Goal: Task Accomplishment & Management: Manage account settings

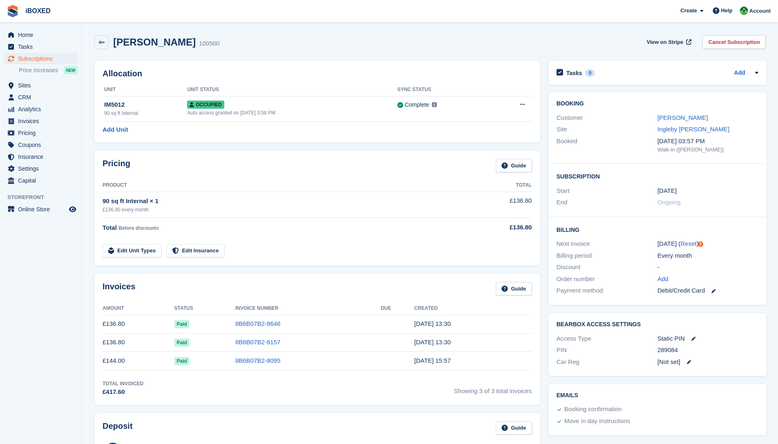
scroll to position [164, 0]
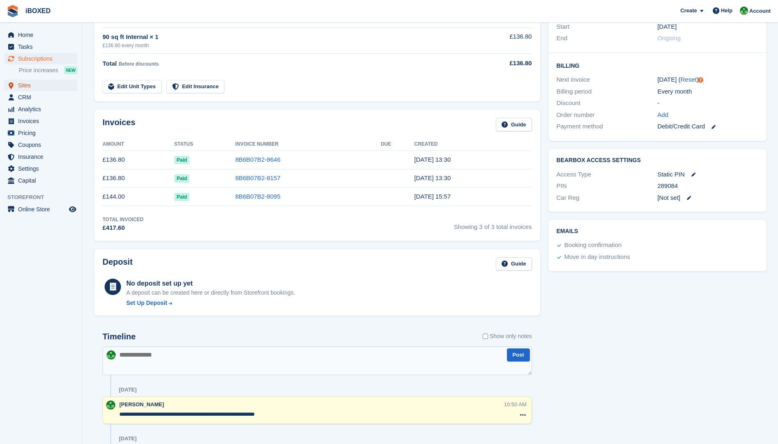
click at [36, 87] on span "Sites" at bounding box center [42, 85] width 49 height 11
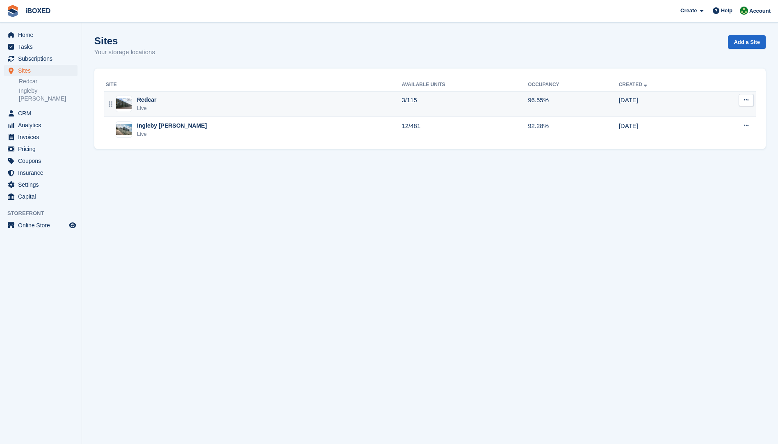
click at [131, 106] on img at bounding box center [124, 103] width 16 height 11
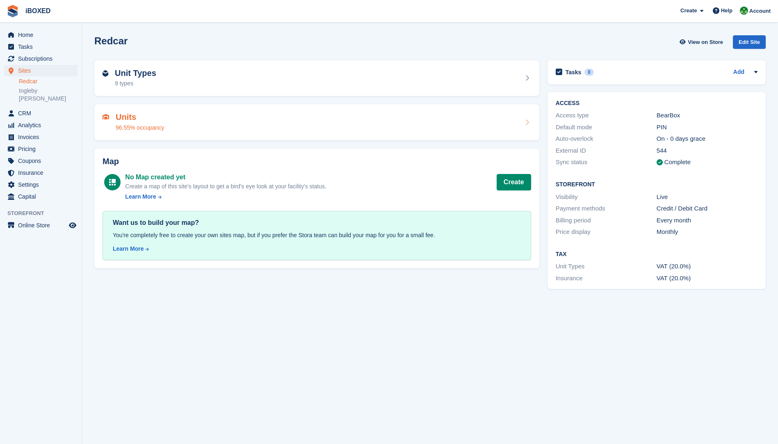
click at [121, 118] on h2 "Units" at bounding box center [140, 116] width 48 height 9
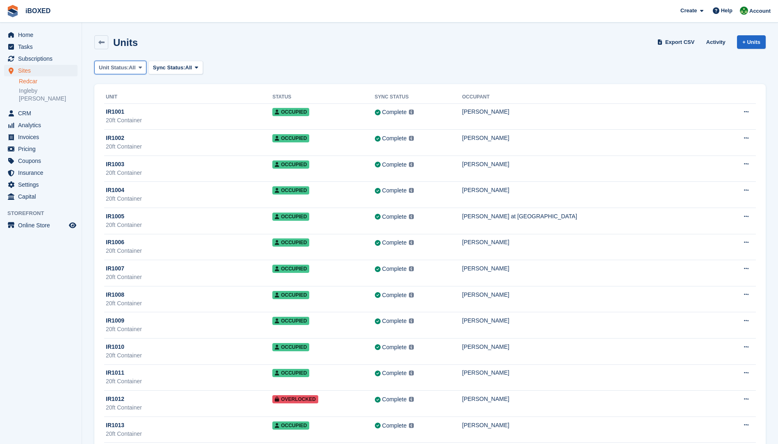
click at [126, 64] on span "Unit Status:" at bounding box center [114, 68] width 30 height 8
click at [121, 104] on link "Available" at bounding box center [133, 101] width 71 height 15
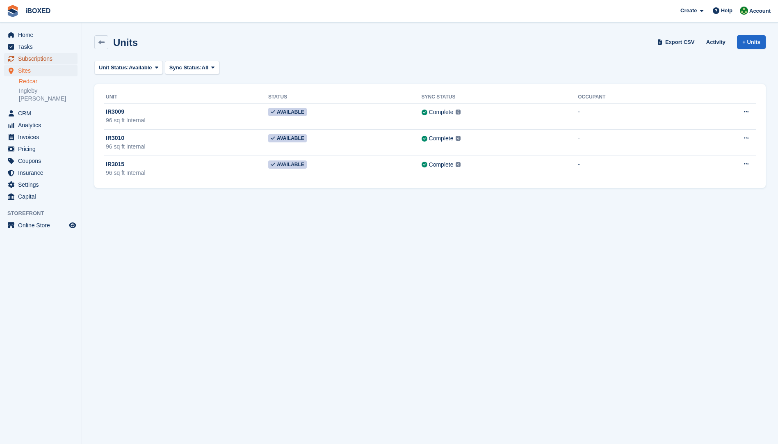
click at [32, 60] on span "Subscriptions" at bounding box center [42, 58] width 49 height 11
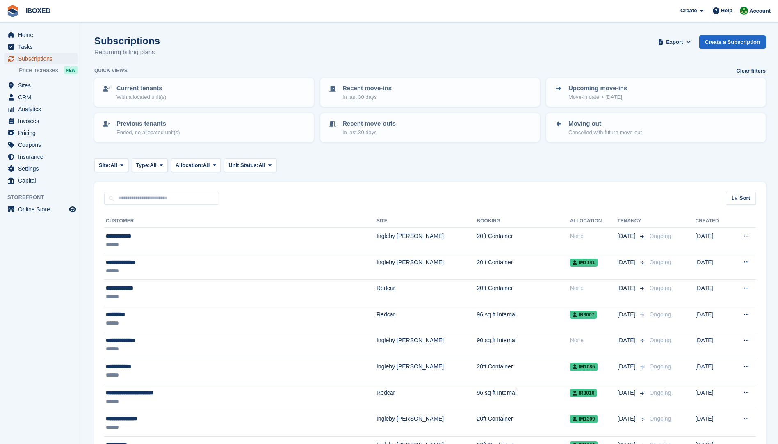
click at [39, 58] on span "Subscriptions" at bounding box center [42, 58] width 49 height 11
click at [31, 83] on span "Sites" at bounding box center [42, 85] width 49 height 11
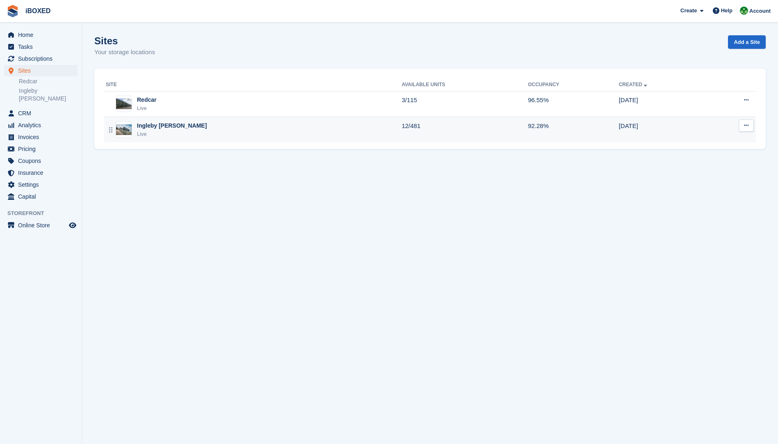
click at [116, 129] on div "Ingleby Barwick Live" at bounding box center [254, 129] width 296 height 17
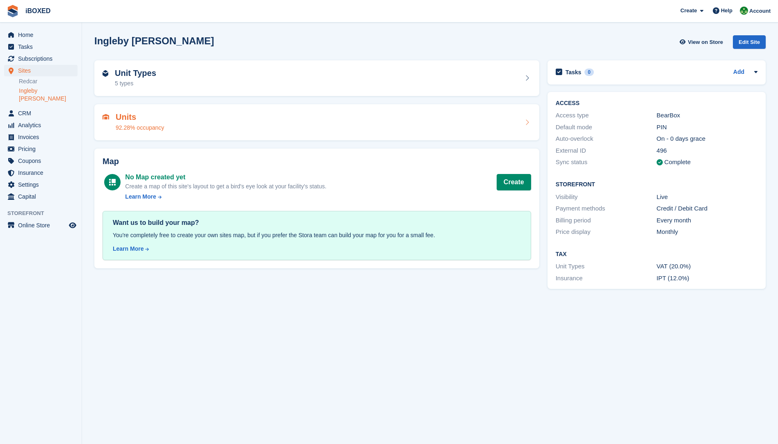
click at [127, 122] on div "Units 92.28% occupancy" at bounding box center [140, 122] width 48 height 20
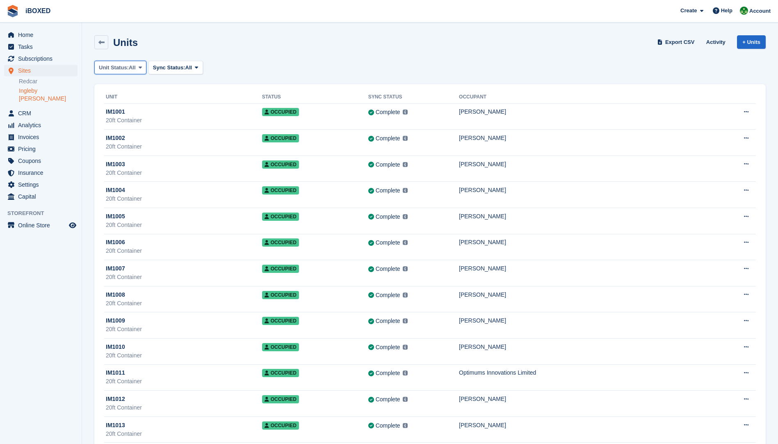
click at [137, 68] on span at bounding box center [140, 67] width 7 height 7
click at [126, 104] on link "Available" at bounding box center [133, 101] width 71 height 15
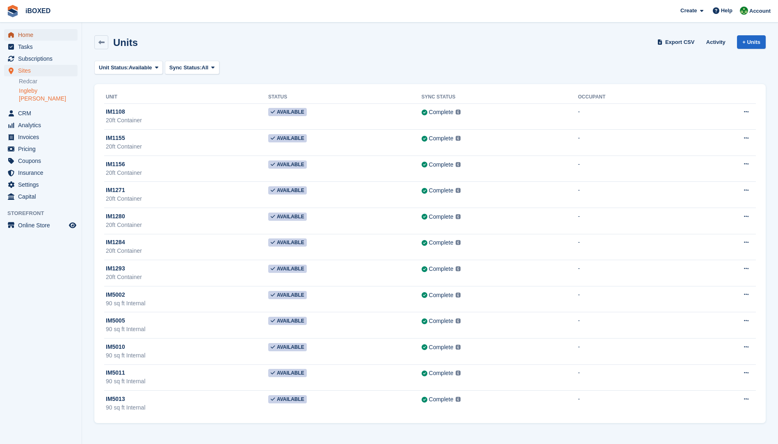
click at [29, 38] on span "Home" at bounding box center [42, 34] width 49 height 11
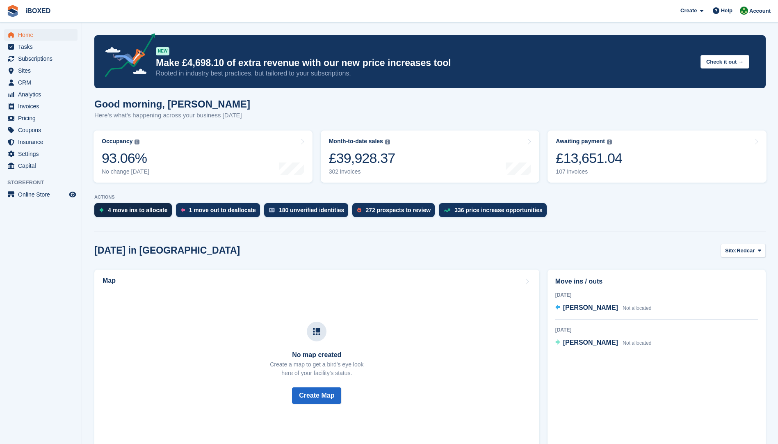
click at [125, 211] on div "4 move ins to allocate" at bounding box center [138, 210] width 60 height 7
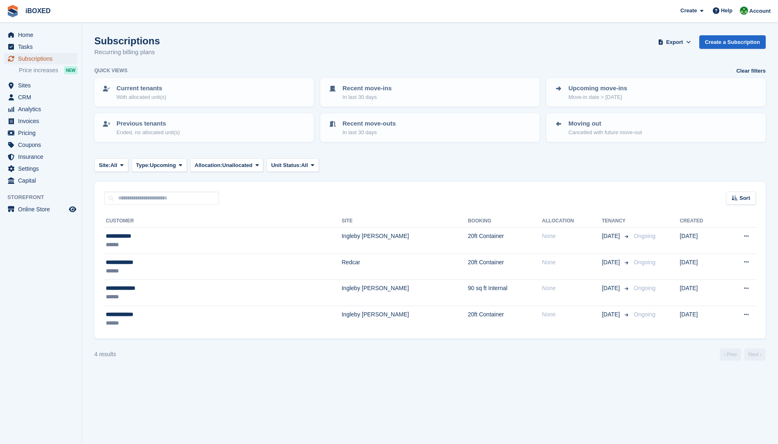
click at [46, 57] on span "Subscriptions" at bounding box center [42, 58] width 49 height 11
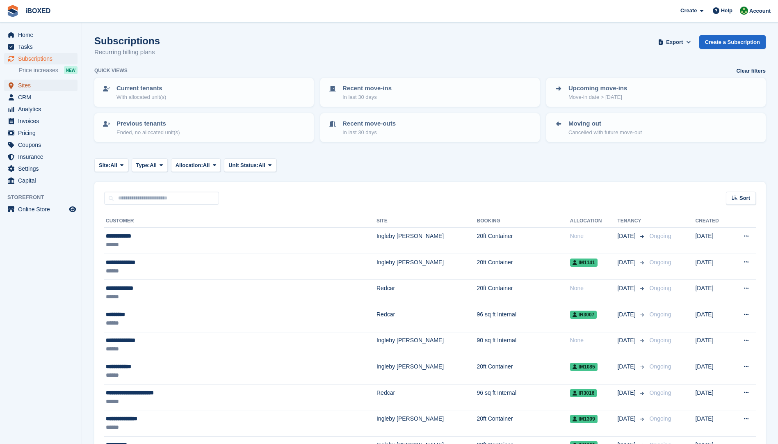
click at [23, 86] on span "Sites" at bounding box center [42, 85] width 49 height 11
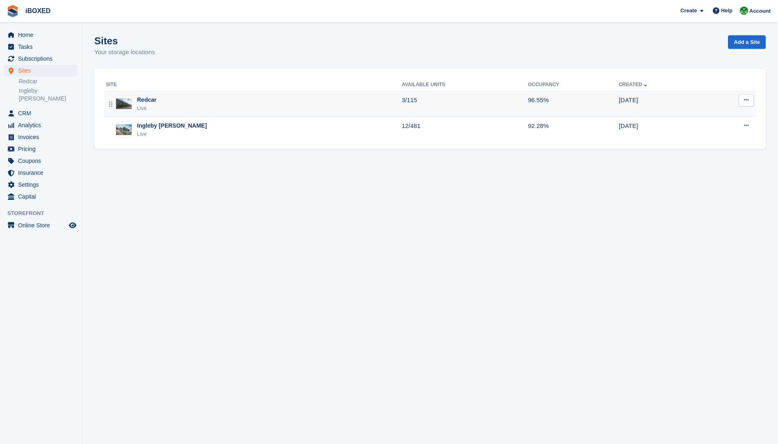
click at [146, 104] on div "Redcar" at bounding box center [146, 100] width 19 height 9
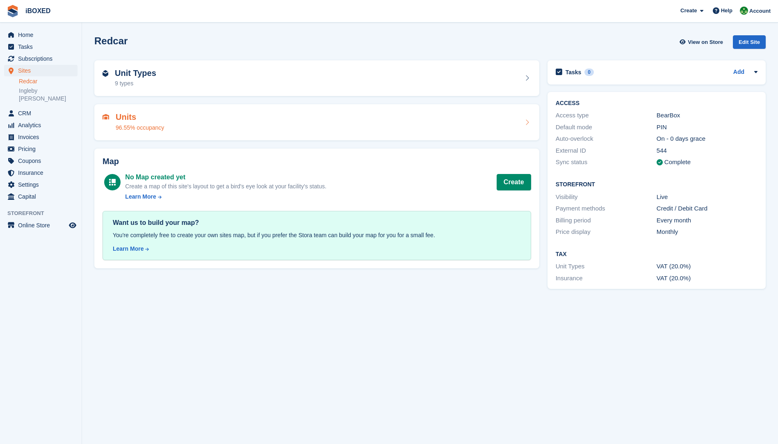
click at [158, 127] on div "96.55% occupancy" at bounding box center [140, 127] width 48 height 9
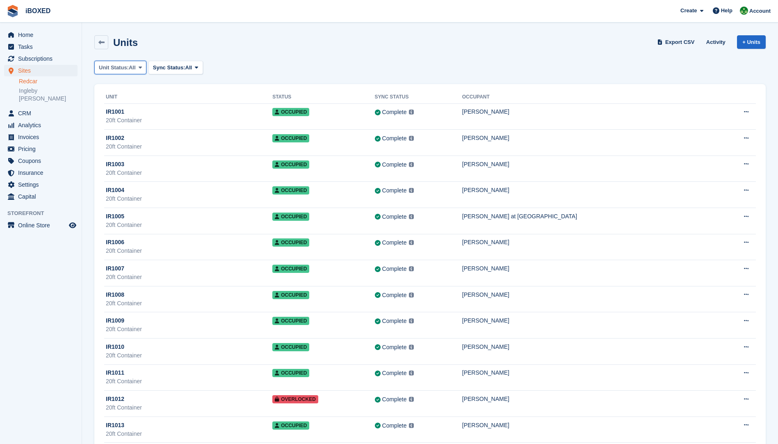
click at [137, 68] on button "Unit Status: All" at bounding box center [120, 68] width 52 height 14
click at [139, 104] on link "Available" at bounding box center [133, 101] width 71 height 15
